Goal: Register for event/course

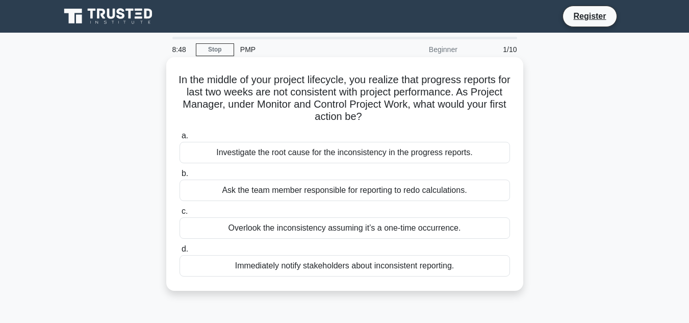
click at [206, 155] on div "Investigate the root cause for the inconsistency in the progress reports." at bounding box center [344, 152] width 330 height 21
click at [179, 139] on input "a. Investigate the root cause for the inconsistency in the progress reports." at bounding box center [179, 136] width 0 height 7
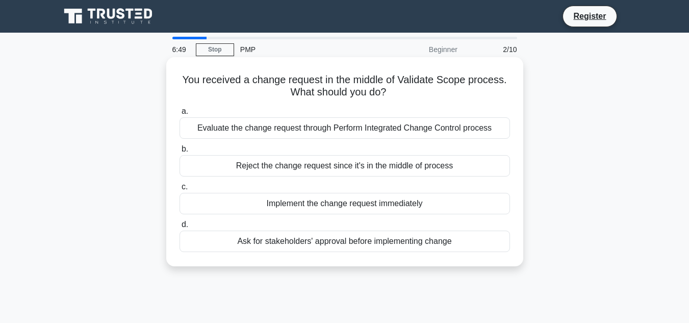
click at [430, 129] on div "Evaluate the change request through Perform Integrated Change Control process" at bounding box center [344, 127] width 330 height 21
click at [179, 115] on input "a. Evaluate the change request through Perform Integrated Change Control process" at bounding box center [179, 111] width 0 height 7
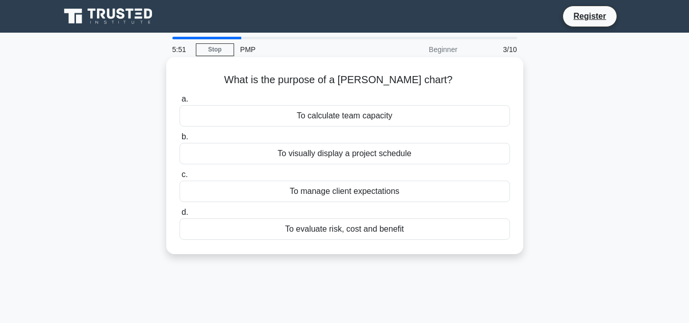
click at [296, 152] on div "To visually display a project schedule" at bounding box center [344, 153] width 330 height 21
click at [179, 140] on input "b. To visually display a project schedule" at bounding box center [179, 137] width 0 height 7
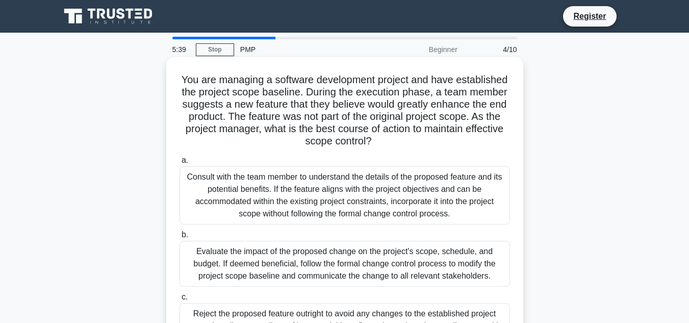
click at [284, 172] on div "Consult with the team member to understand the details of the proposed feature …" at bounding box center [344, 195] width 330 height 58
click at [179, 164] on input "a. Consult with the team member to understand the details of the proposed featu…" at bounding box center [179, 160] width 0 height 7
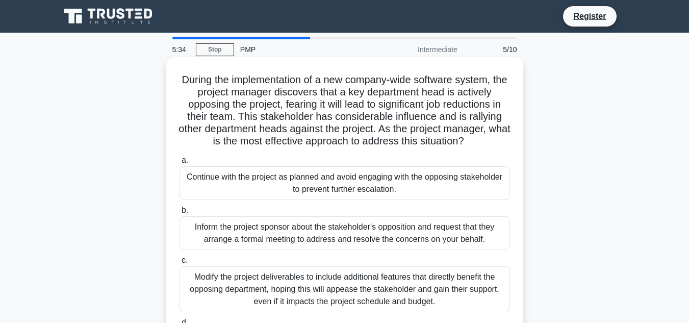
click at [305, 285] on div "Modify the project deliverables to include additional features that directly be…" at bounding box center [344, 289] width 330 height 46
click at [179, 264] on input "c. Modify the project deliverables to include additional features that directly…" at bounding box center [179, 260] width 0 height 7
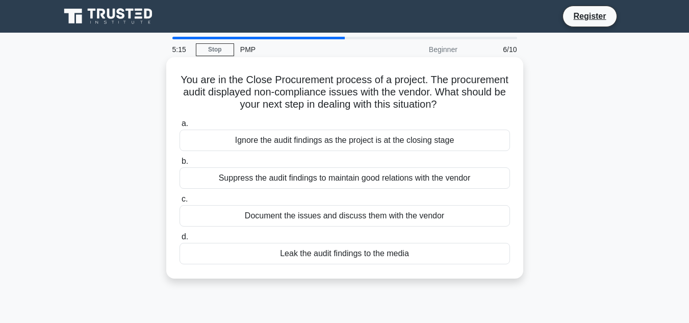
click at [344, 213] on div "Document the issues and discuss them with the vendor" at bounding box center [344, 215] width 330 height 21
click at [179, 202] on input "c. Document the issues and discuss them with the vendor" at bounding box center [179, 199] width 0 height 7
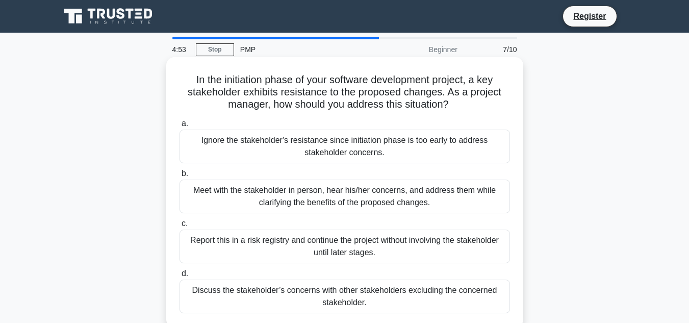
click at [315, 185] on div "Meet with the stakeholder in person, hear his/her concerns, and address them wh…" at bounding box center [344, 196] width 330 height 34
click at [179, 177] on input "b. Meet with the stakeholder in person, hear his/her concerns, and address them…" at bounding box center [179, 173] width 0 height 7
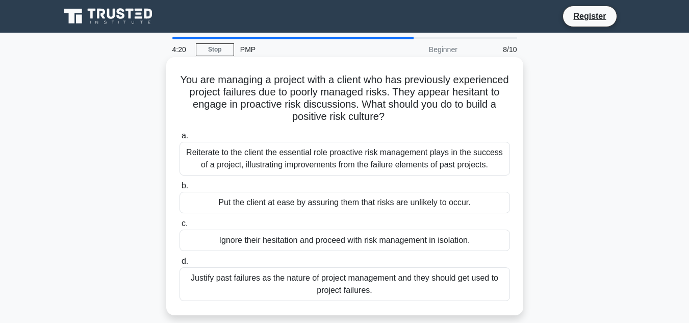
click at [282, 156] on div "Reiterate to the client the essential role proactive risk management plays in t…" at bounding box center [344, 159] width 330 height 34
click at [179, 139] on input "a. Reiterate to the client the essential role proactive risk management plays i…" at bounding box center [179, 136] width 0 height 7
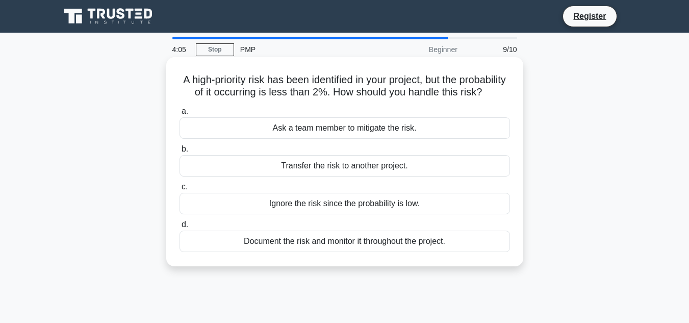
click at [284, 252] on div "Document the risk and monitor it throughout the project." at bounding box center [344, 240] width 330 height 21
click at [179, 228] on input "d. Document the risk and monitor it throughout the project." at bounding box center [179, 224] width 0 height 7
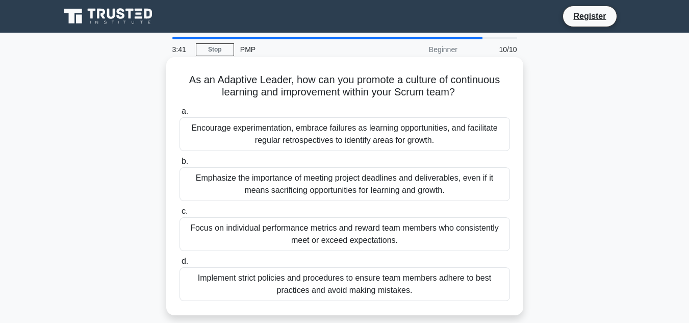
click at [311, 125] on div "Encourage experimentation, embrace failures as learning opportunities, and faci…" at bounding box center [344, 134] width 330 height 34
click at [179, 115] on input "a. Encourage experimentation, embrace failures as learning opportunities, and f…" at bounding box center [179, 111] width 0 height 7
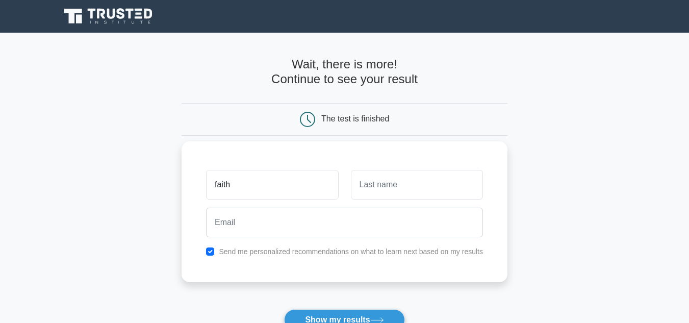
type input "faith"
click at [355, 185] on input "text" at bounding box center [417, 185] width 132 height 30
type input "mutave"
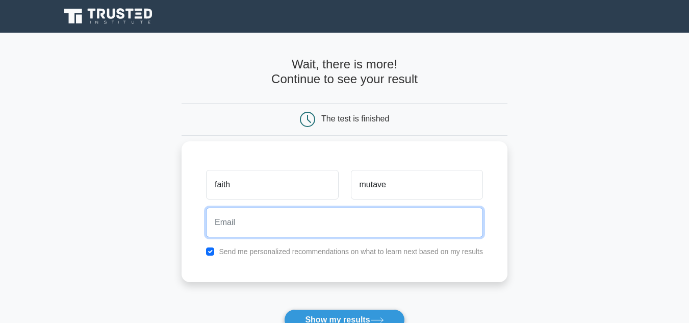
click at [336, 221] on input "email" at bounding box center [344, 222] width 277 height 30
type input "davidfaith310@gmail.com"
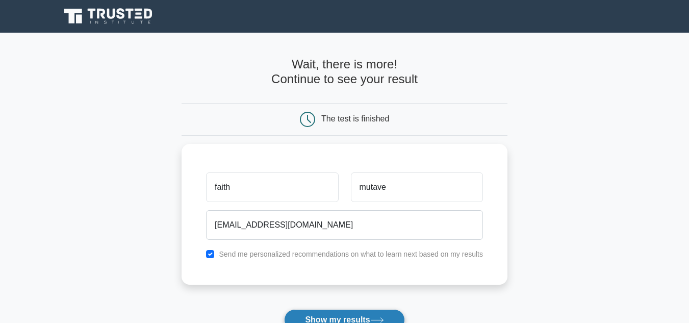
click at [341, 320] on button "Show my results" at bounding box center [344, 319] width 120 height 21
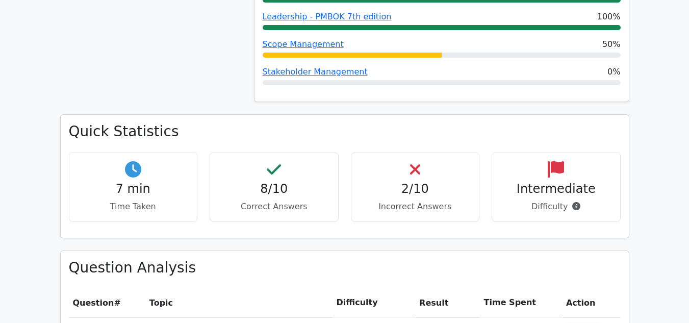
scroll to position [608, 0]
